Goal: Task Accomplishment & Management: Use online tool/utility

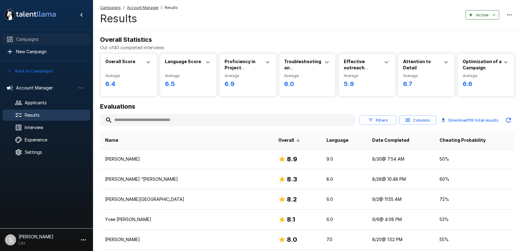
click at [27, 39] on span "Campaigns" at bounding box center [50, 39] width 69 height 6
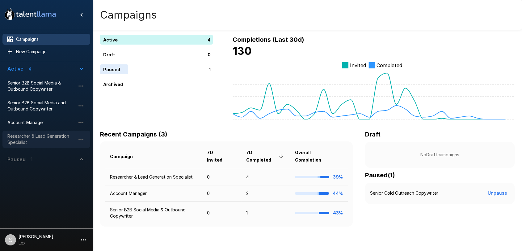
click at [34, 136] on span "Researcher & Lead Generation Specialist" at bounding box center [41, 139] width 68 height 12
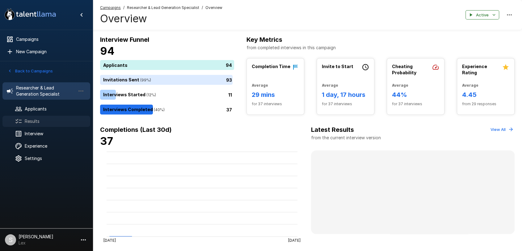
click at [34, 124] on span "Results" at bounding box center [55, 121] width 61 height 6
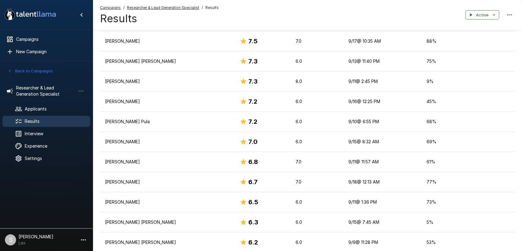
scroll to position [199, 0]
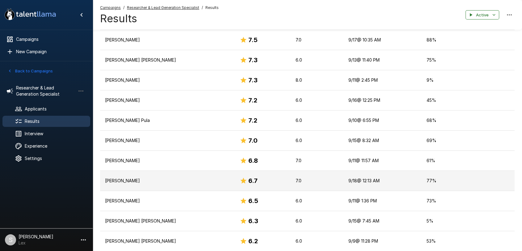
click at [124, 180] on p "[PERSON_NAME]" at bounding box center [167, 180] width 125 height 6
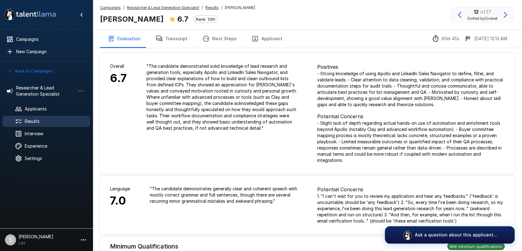
click at [266, 38] on button "Applicant" at bounding box center [267, 38] width 46 height 17
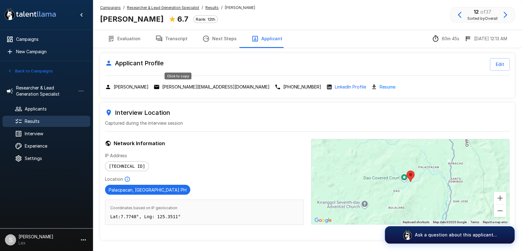
click at [174, 86] on p "[PERSON_NAME][EMAIL_ADDRESS][DOMAIN_NAME]" at bounding box center [215, 87] width 107 height 6
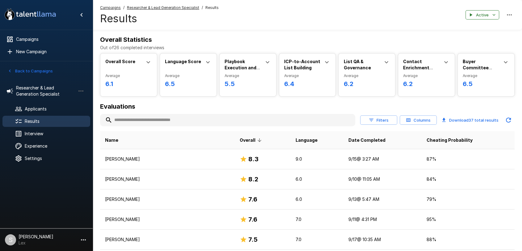
scroll to position [199, 0]
